Goal: Use online tool/utility: Use online tool/utility

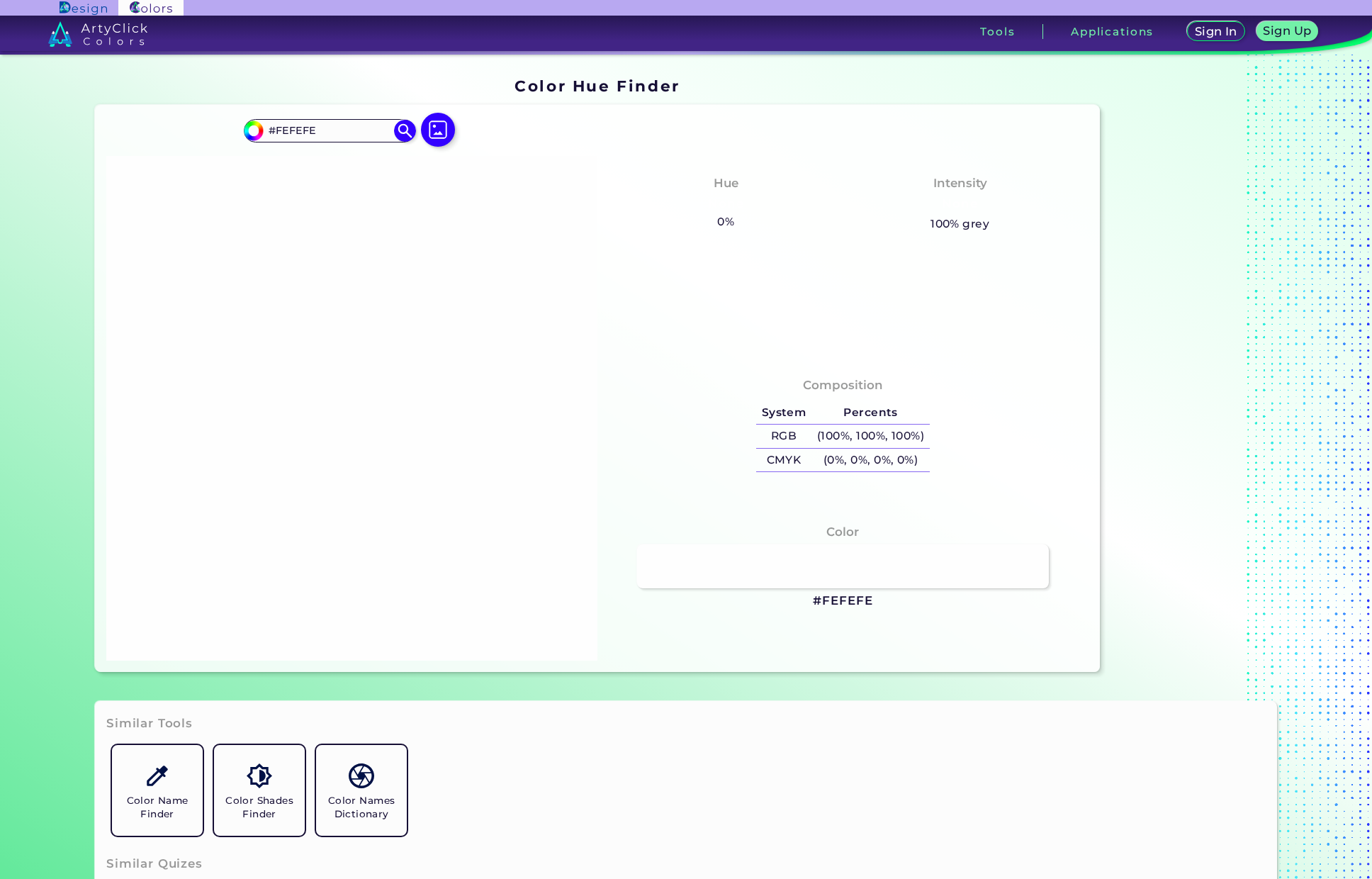
click at [840, 600] on h3 "#FEFEFE" at bounding box center [843, 601] width 60 height 17
click at [285, 135] on input "#FEFEFE" at bounding box center [329, 131] width 132 height 19
paste input "#"
click at [307, 131] on input "##FEFEFE" at bounding box center [329, 131] width 132 height 19
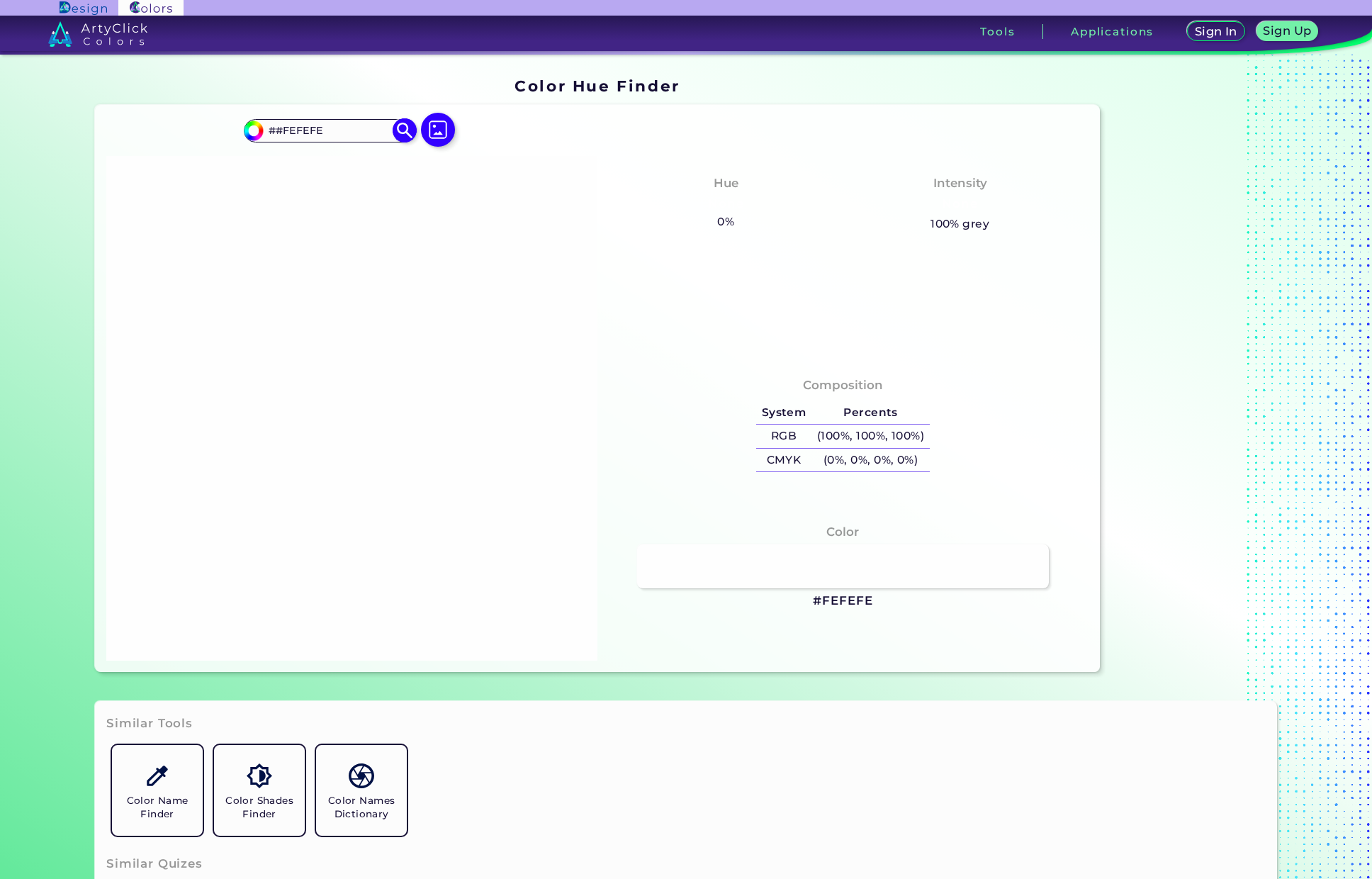
click at [307, 131] on input "##FEFEFE" at bounding box center [329, 131] width 132 height 19
paste input
click at [291, 129] on input "#FEFEFE" at bounding box center [329, 131] width 132 height 19
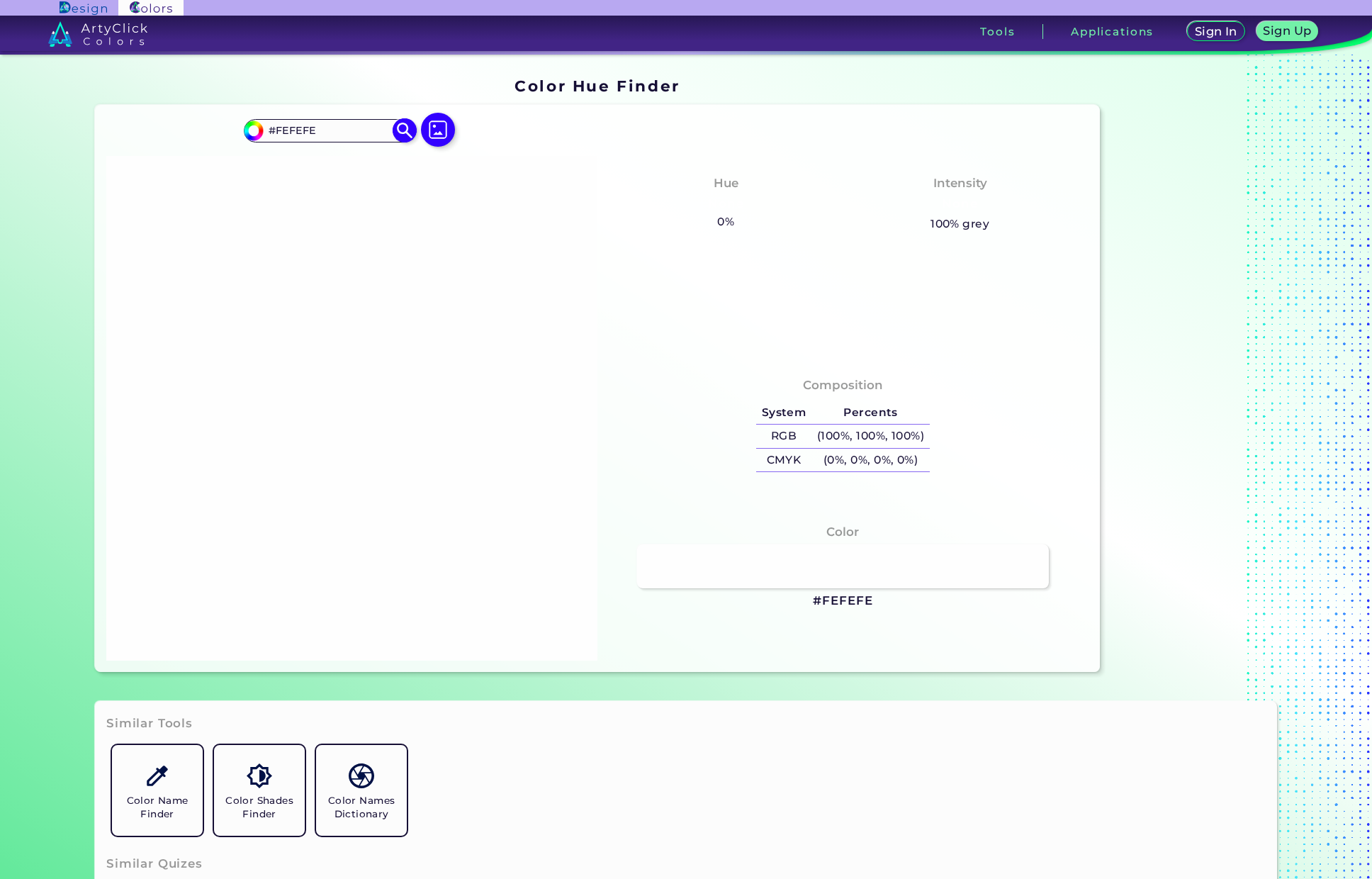
paste input "2A4A67"
type input "#2A4A67"
click at [401, 130] on img at bounding box center [405, 131] width 25 height 25
type input "#2a4a67"
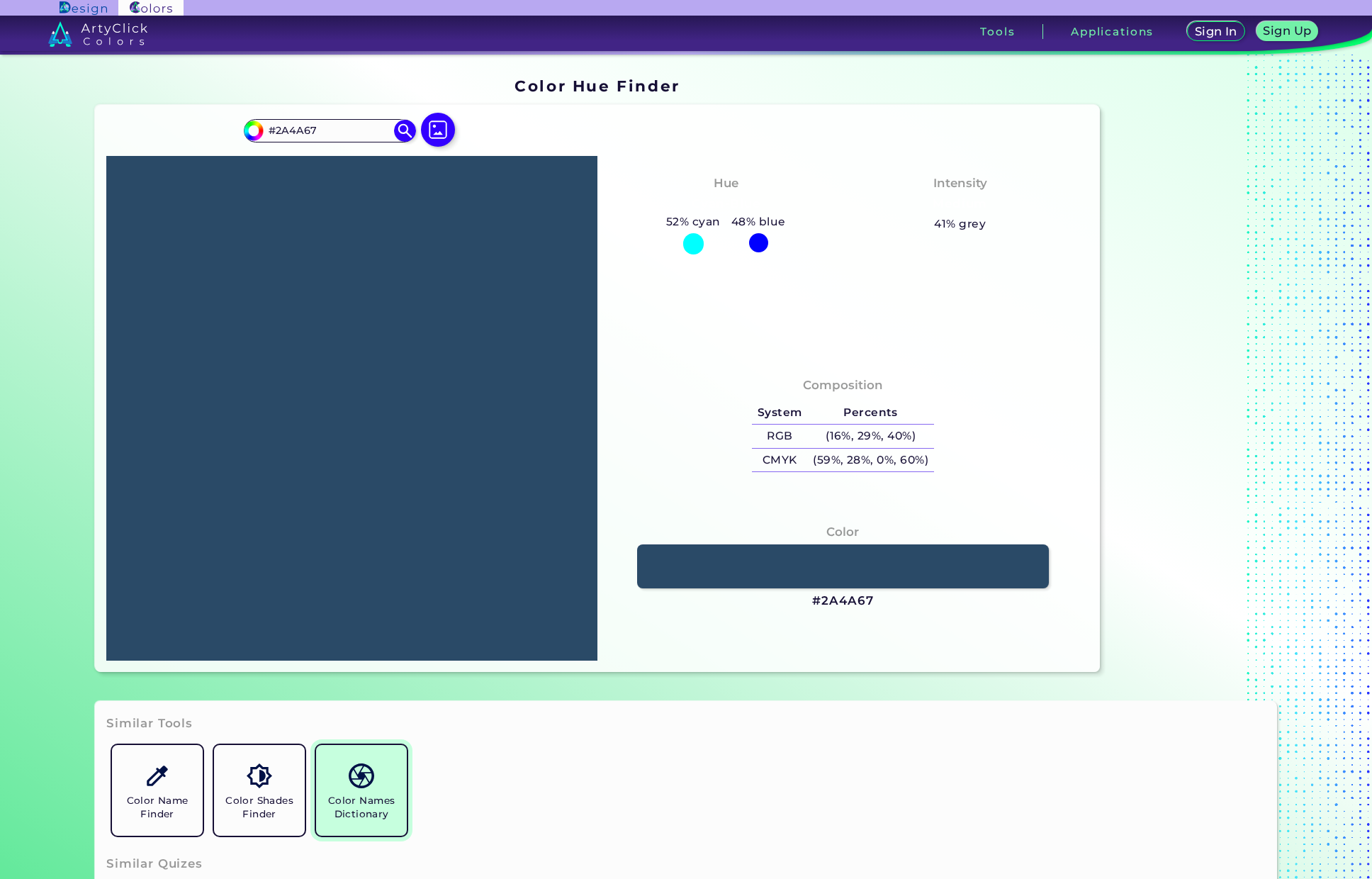
click at [369, 780] on img at bounding box center [361, 776] width 25 height 25
